Goal: Information Seeking & Learning: Compare options

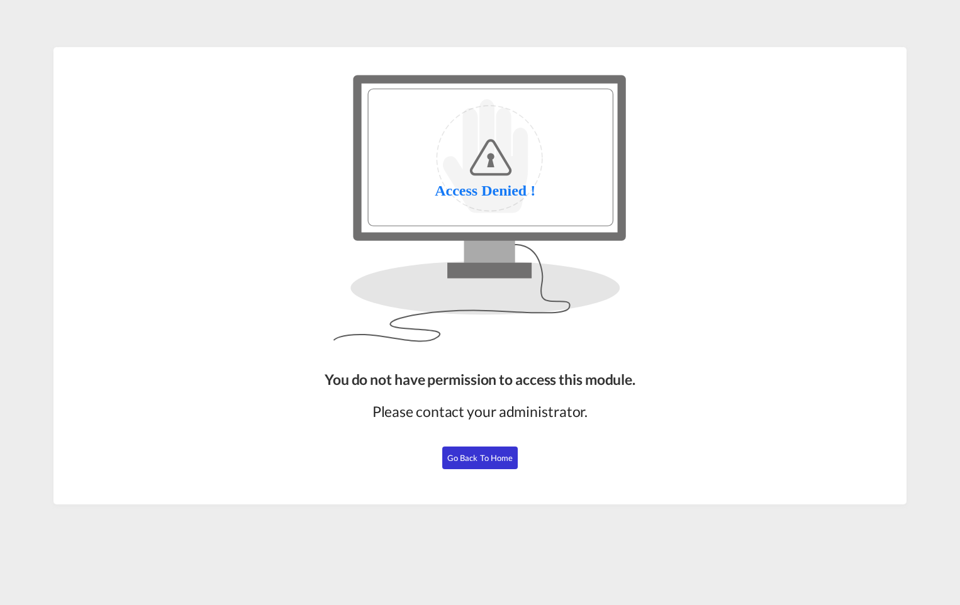
click at [490, 464] on button "Go Back to Home" at bounding box center [480, 458] width 76 height 23
